Goal: Information Seeking & Learning: Learn about a topic

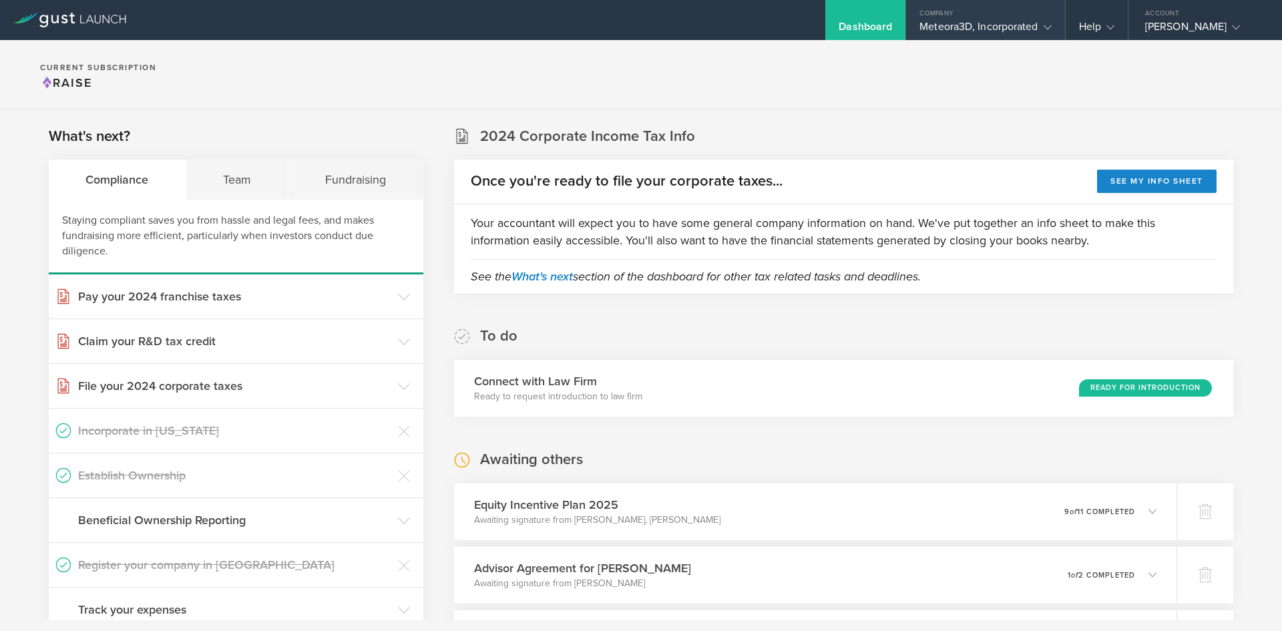
click at [1033, 22] on div "Meteora3D, Incorporated" at bounding box center [986, 30] width 132 height 20
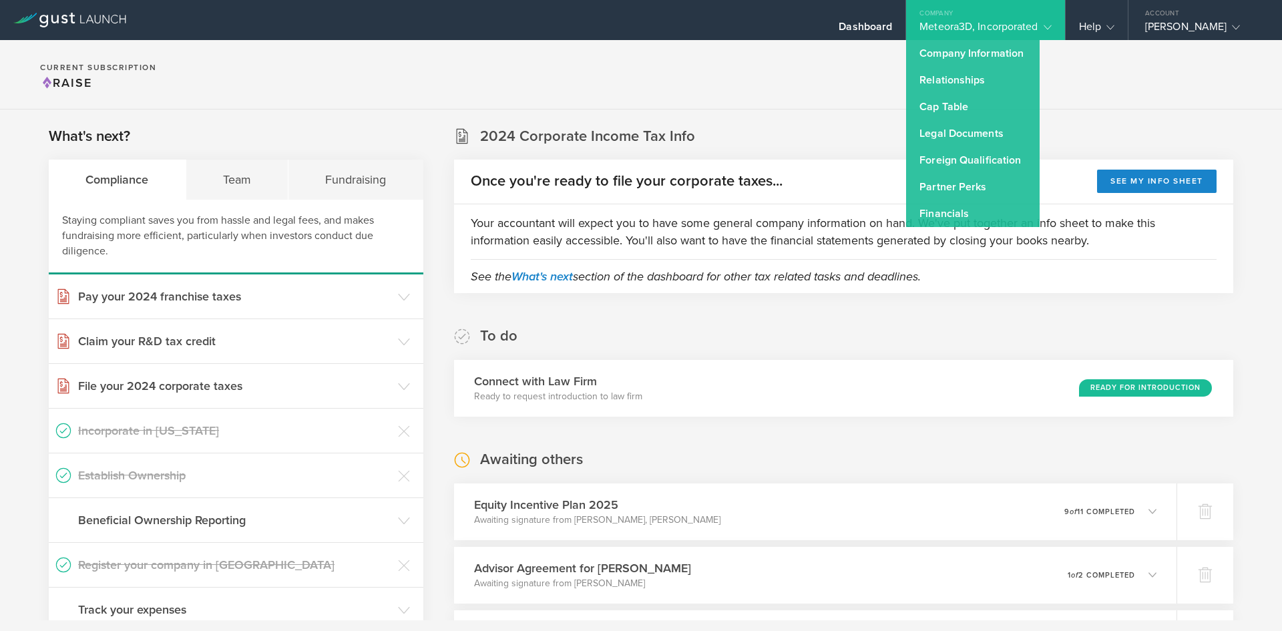
drag, startPoint x: 775, startPoint y: 79, endPoint x: 986, endPoint y: 53, distance: 212.6
click at [775, 79] on section "Current Subscription Raise" at bounding box center [641, 74] width 1282 height 69
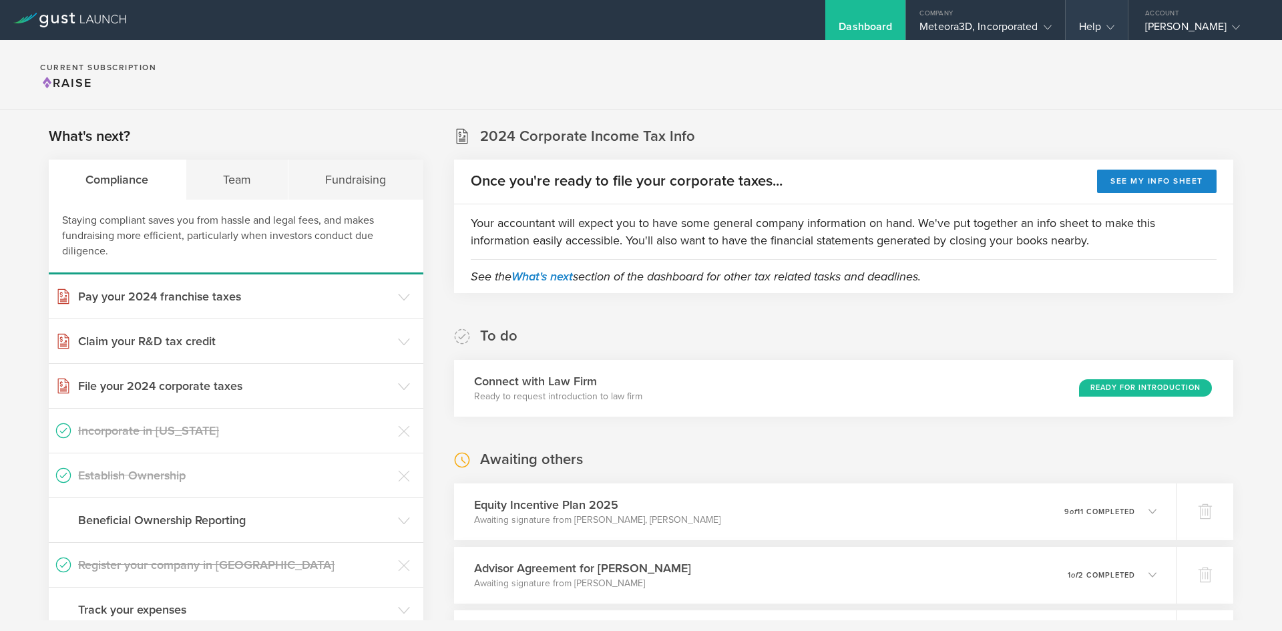
click at [1113, 26] on icon at bounding box center [1111, 27] width 8 height 8
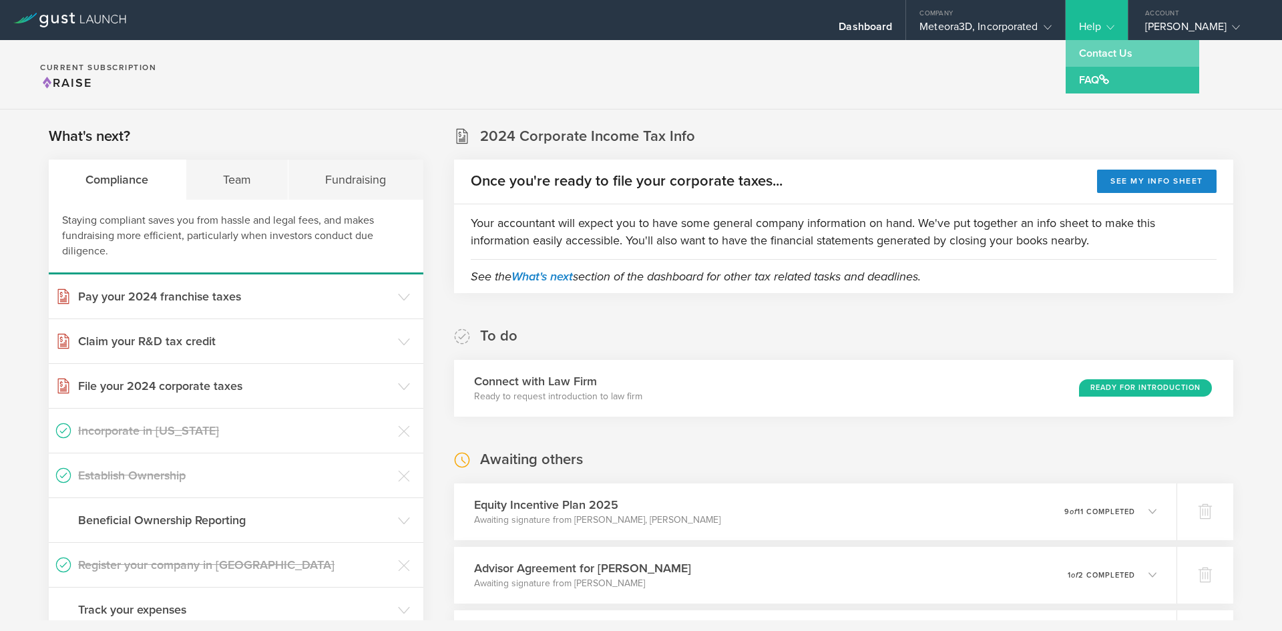
click at [1113, 49] on link "Contact Us" at bounding box center [1133, 53] width 134 height 27
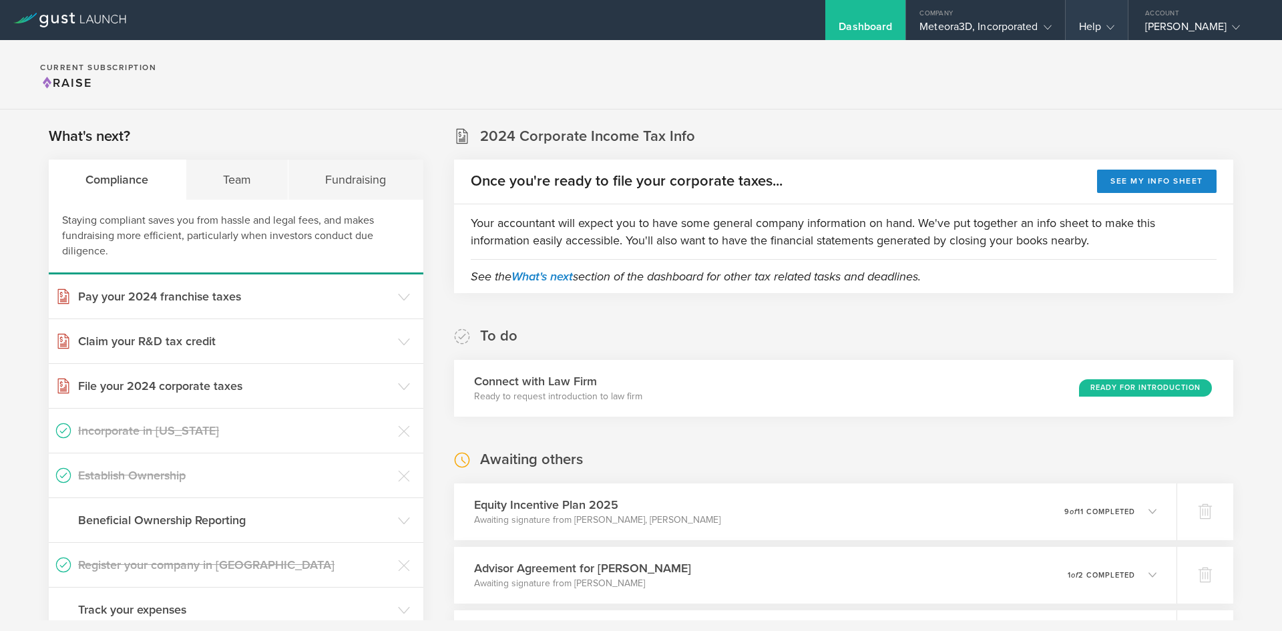
click at [1099, 30] on div "Help" at bounding box center [1096, 30] width 35 height 20
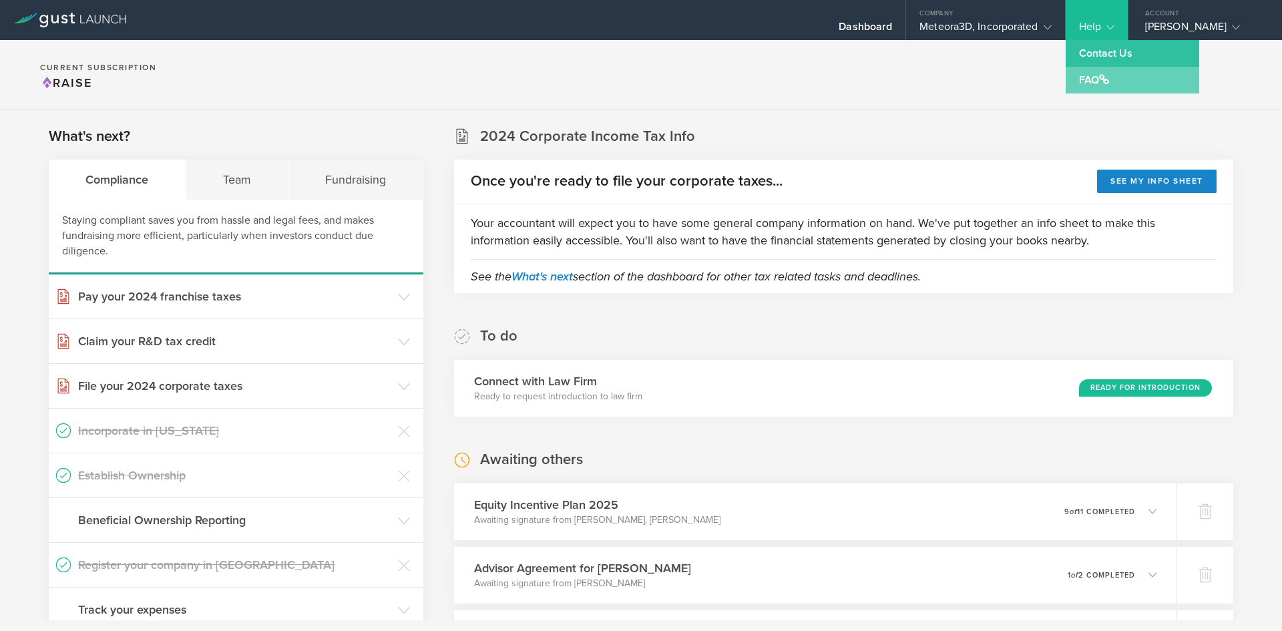
click at [1091, 87] on link "FAQ" at bounding box center [1133, 80] width 134 height 27
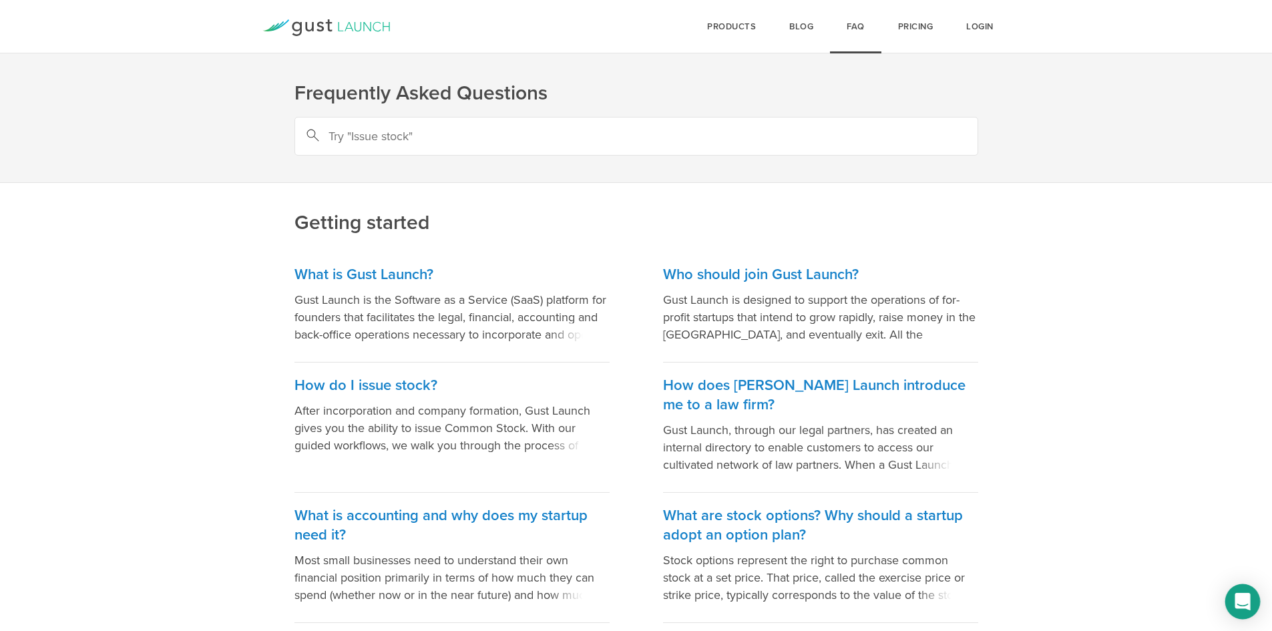
click at [1244, 596] on icon "Open Intercom Messenger" at bounding box center [1242, 601] width 15 height 17
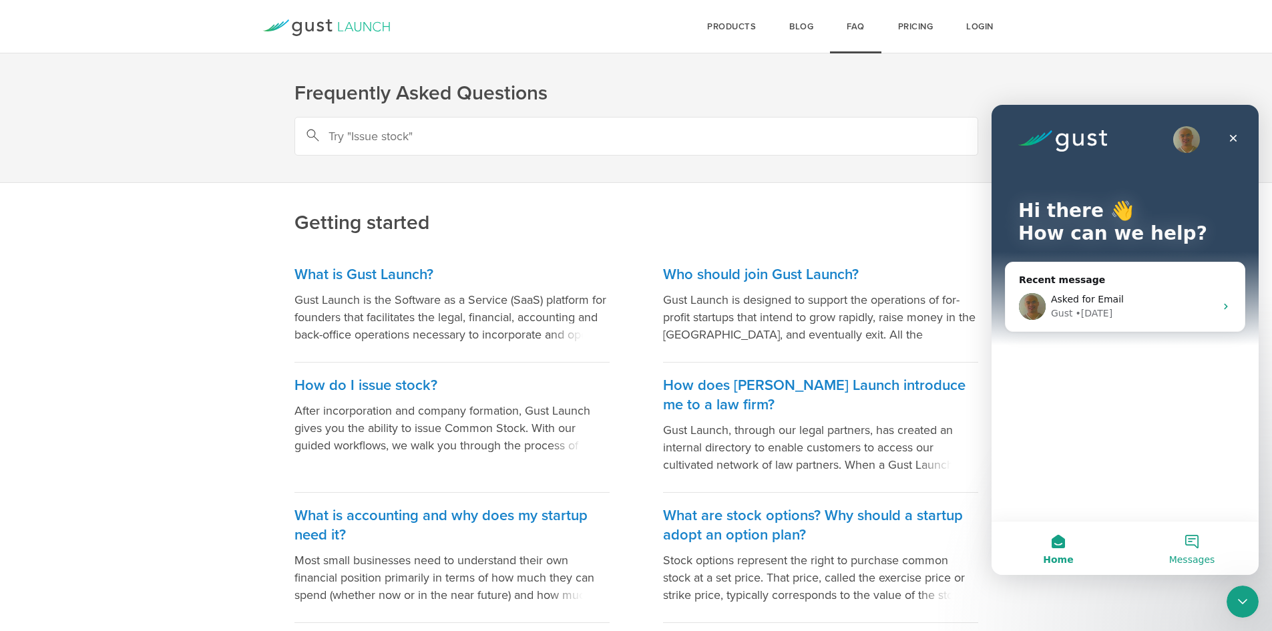
click at [1188, 531] on button "Messages" at bounding box center [1192, 548] width 134 height 53
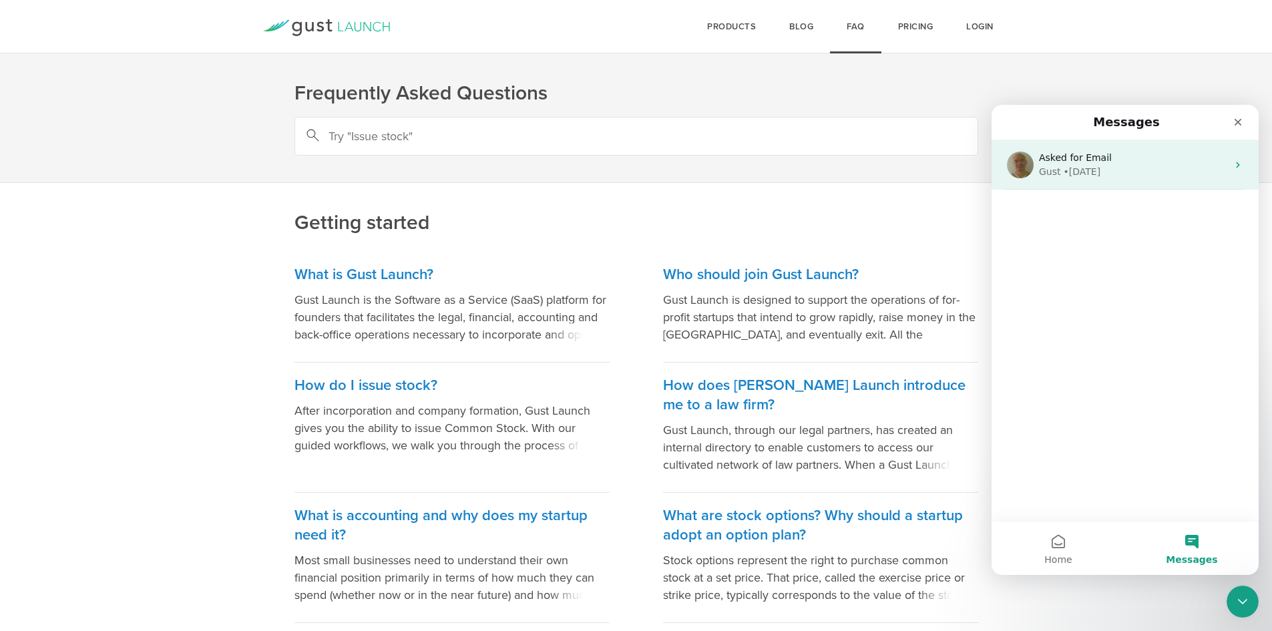
click at [1117, 166] on div "Gust • 2d ago" at bounding box center [1133, 172] width 188 height 14
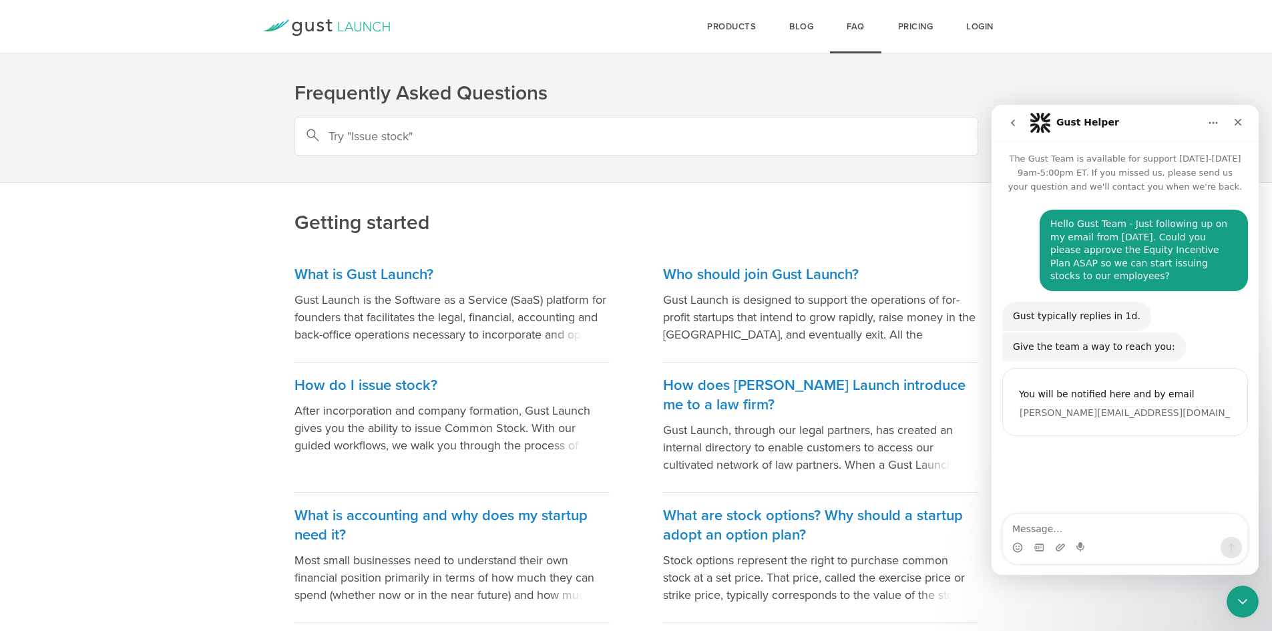
click at [1015, 120] on icon "go back" at bounding box center [1013, 123] width 11 height 11
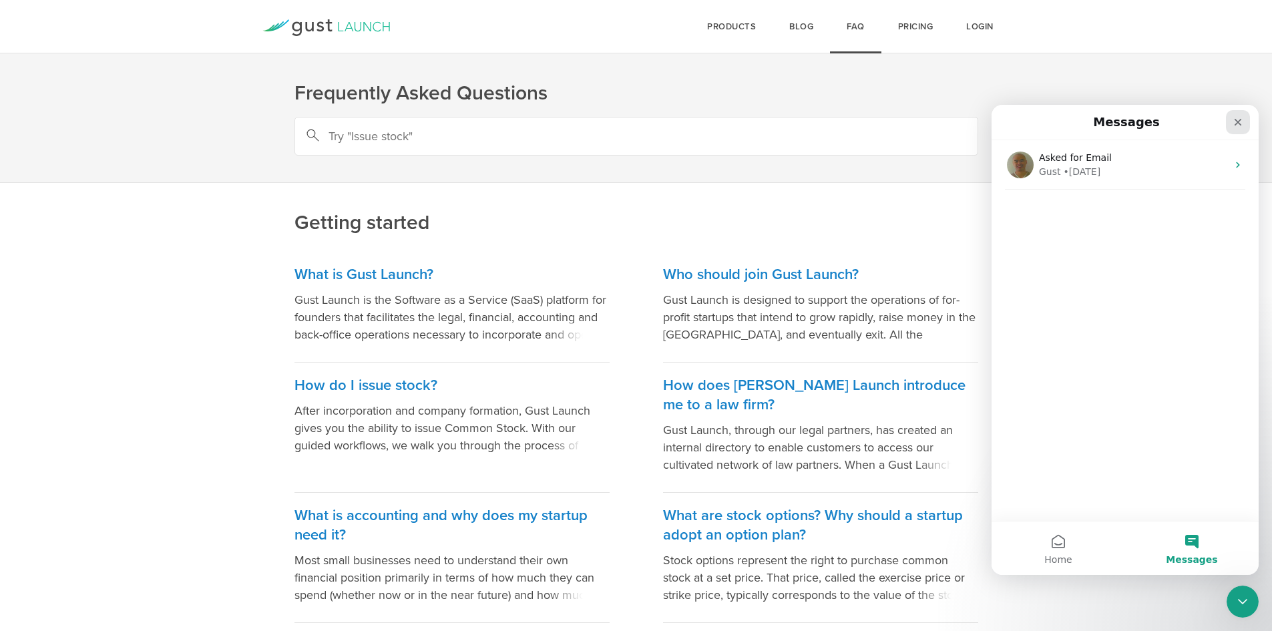
click at [1234, 121] on icon "Close" at bounding box center [1238, 122] width 11 height 11
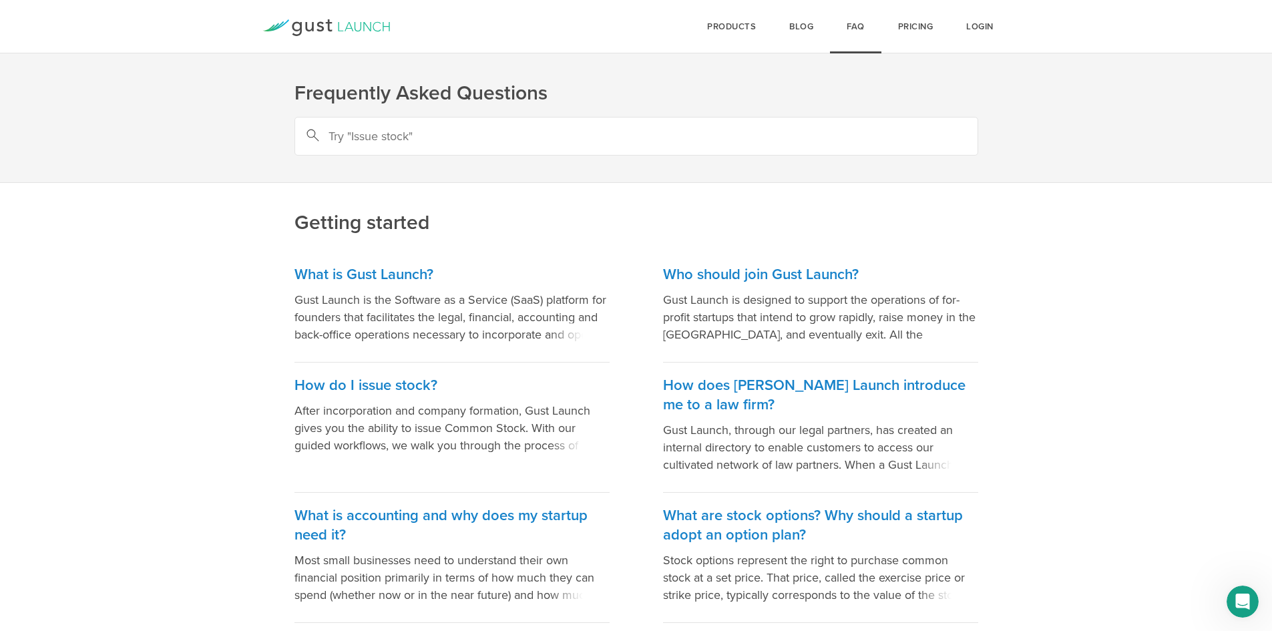
click at [301, 41] on div "Login Pricing FAQ Blog products Start Logo START Best for founders who want to …" at bounding box center [636, 26] width 855 height 53
click at [319, 30] on icon at bounding box center [320, 26] width 7 height 10
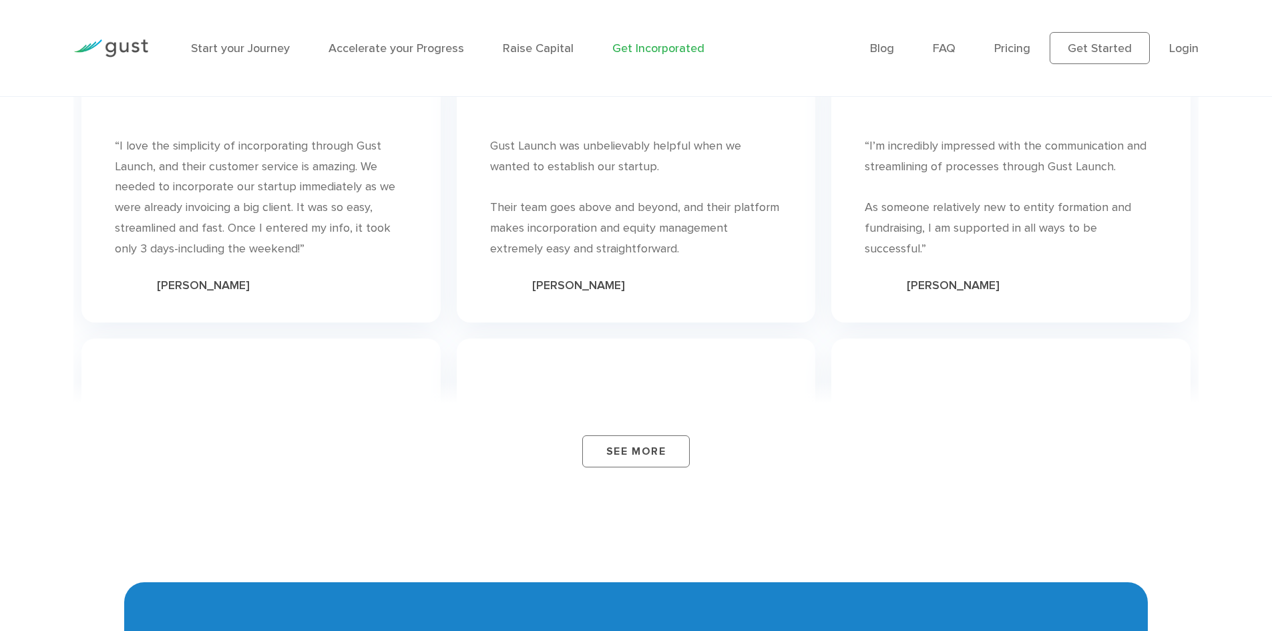
scroll to position [8261, 0]
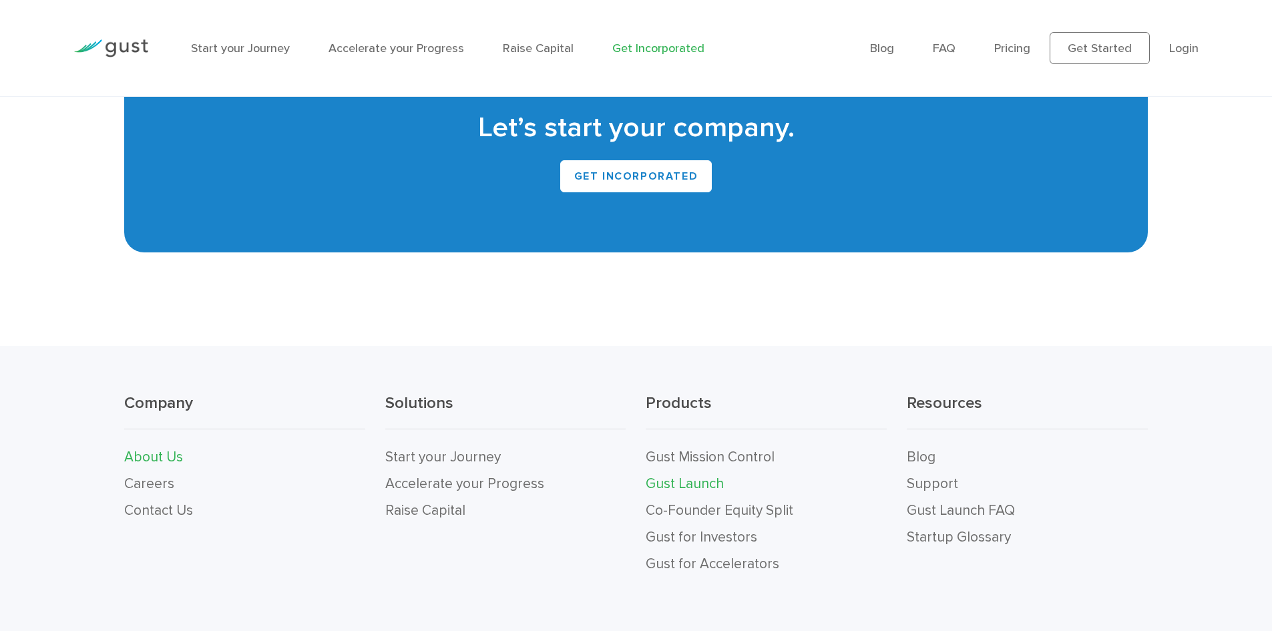
click at [160, 449] on link "About Us" at bounding box center [153, 457] width 59 height 17
